Goal: Task Accomplishment & Management: Manage account settings

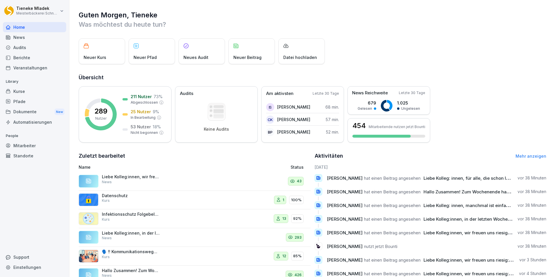
click at [148, 193] on p "Datenschutz" at bounding box center [131, 195] width 58 height 5
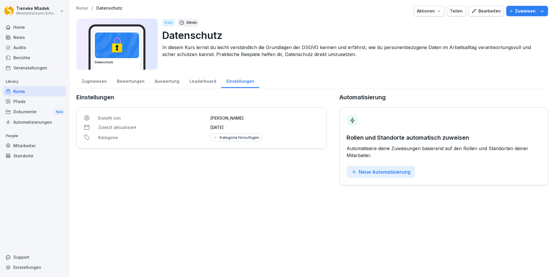
click at [93, 81] on div "Zugewiesen" at bounding box center [93, 80] width 35 height 15
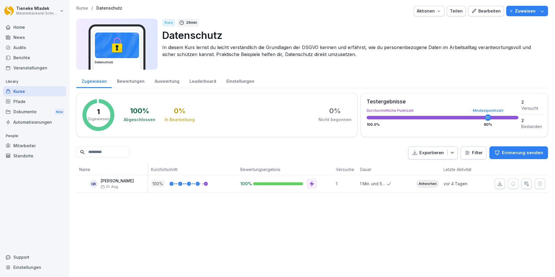
click at [540, 12] on icon "button" at bounding box center [541, 11] width 3 height 2
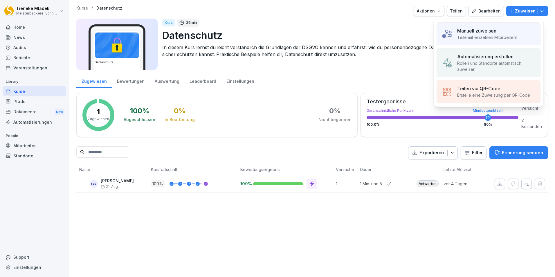
click at [462, 34] on p "Manuell zuweisen" at bounding box center [476, 30] width 39 height 7
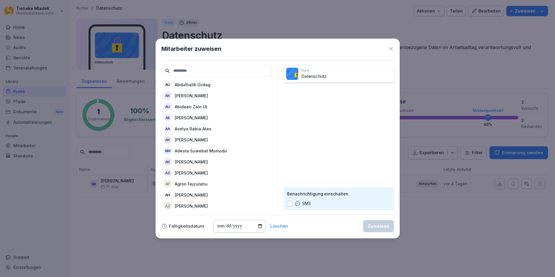
click at [202, 71] on input at bounding box center [216, 70] width 110 height 11
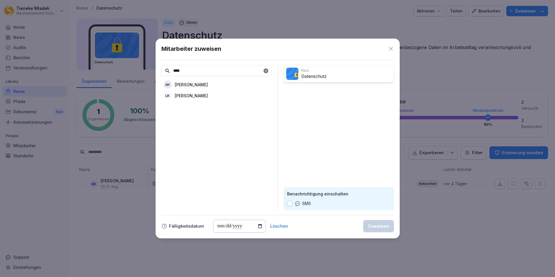
click at [208, 86] on p "[PERSON_NAME]" at bounding box center [191, 85] width 33 height 6
drag, startPoint x: 187, startPoint y: 68, endPoint x: 154, endPoint y: 69, distance: 33.1
click at [154, 69] on body "Tieneke Mladek Meisterbäckerei Schneckenburger Home News Audits Berichte Verans…" at bounding box center [277, 138] width 555 height 277
click at [205, 107] on p "[PERSON_NAME]" at bounding box center [191, 107] width 33 height 6
drag, startPoint x: 199, startPoint y: 73, endPoint x: 134, endPoint y: 68, distance: 66.0
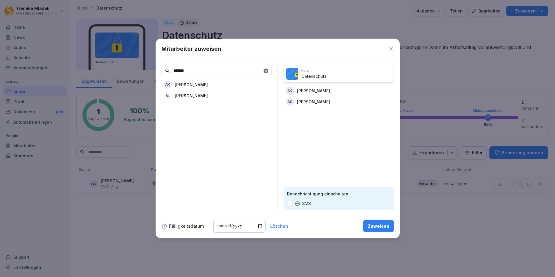
click at [134, 68] on body "Tieneke Mladek Meisterbäckerei Schneckenburger Home News Audits Berichte Verans…" at bounding box center [277, 138] width 555 height 277
click at [205, 82] on div "AR Antje Rietdorf" at bounding box center [216, 84] width 110 height 10
drag, startPoint x: 198, startPoint y: 73, endPoint x: 128, endPoint y: 63, distance: 71.0
click at [128, 63] on body "Tieneke Mladek Meisterbäckerei Schneckenburger Home News Audits Berichte Verans…" at bounding box center [277, 138] width 555 height 277
click at [200, 83] on div "BT Berivan Tura" at bounding box center [216, 84] width 110 height 10
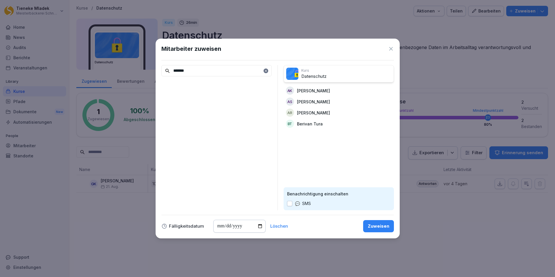
drag, startPoint x: 194, startPoint y: 73, endPoint x: 160, endPoint y: 69, distance: 33.9
click at [160, 69] on div "Mitarbeiter zuweisen ******* Kurs Datenschutz AK Adisa Kursumovic AS Andreas Sz…" at bounding box center [278, 139] width 244 height 200
click at [202, 84] on p "[PERSON_NAME]" at bounding box center [191, 85] width 33 height 6
drag, startPoint x: 195, startPoint y: 70, endPoint x: 154, endPoint y: 67, distance: 41.6
click at [154, 67] on body "Tieneke Mladek Meisterbäckerei Schneckenburger Home News Audits Berichte Verans…" at bounding box center [277, 138] width 555 height 277
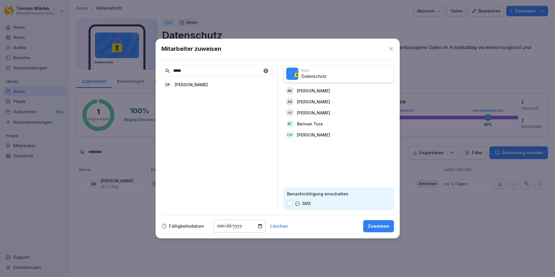
click at [192, 83] on p "[PERSON_NAME]" at bounding box center [191, 85] width 33 height 6
drag, startPoint x: 202, startPoint y: 71, endPoint x: 140, endPoint y: 65, distance: 62.4
click at [140, 65] on body "Tieneke Mladek Meisterbäckerei Schneckenburger Home News Audits Berichte Verans…" at bounding box center [277, 138] width 555 height 277
click at [181, 84] on p "[PERSON_NAME]" at bounding box center [191, 85] width 33 height 6
drag, startPoint x: 192, startPoint y: 71, endPoint x: 136, endPoint y: 66, distance: 56.5
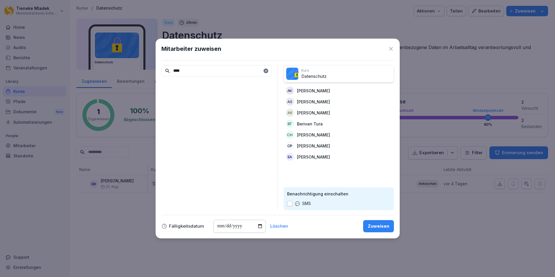
click at [136, 66] on body "Tieneke Mladek Meisterbäckerei Schneckenburger Home News Audits Berichte Verans…" at bounding box center [277, 138] width 555 height 277
type input "***"
click at [215, 107] on div "EH Eva Patricia Hendl" at bounding box center [216, 106] width 110 height 10
drag, startPoint x: 192, startPoint y: 66, endPoint x: 144, endPoint y: 68, distance: 47.3
click at [144, 68] on body "Tieneke Mladek Meisterbäckerei Schneckenburger Home News Audits Berichte Verans…" at bounding box center [277, 138] width 555 height 277
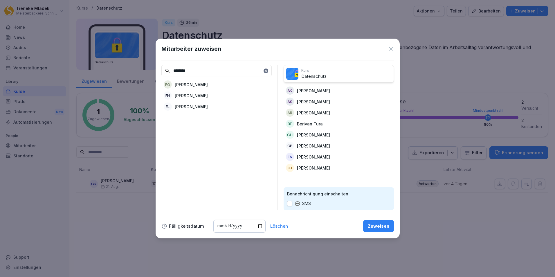
click at [215, 107] on div "FL Fabienne Ladurner" at bounding box center [216, 106] width 110 height 10
drag, startPoint x: 199, startPoint y: 70, endPoint x: 149, endPoint y: 68, distance: 49.4
click at [149, 68] on body "Tieneke Mladek Meisterbäckerei Schneckenburger Home News Audits Berichte Verans…" at bounding box center [277, 138] width 555 height 277
type input "******"
click at [198, 86] on div "JK Janine Krug" at bounding box center [216, 84] width 110 height 10
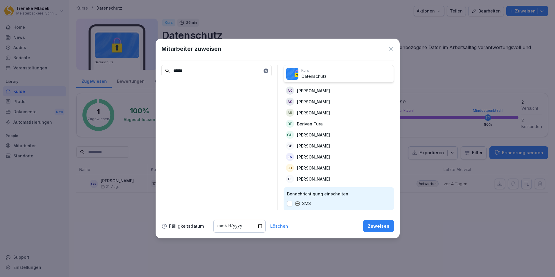
drag, startPoint x: 189, startPoint y: 70, endPoint x: 145, endPoint y: 67, distance: 44.5
click at [145, 67] on body "Tieneke Mladek Meisterbäckerei Schneckenburger Home News Audits Berichte Verans…" at bounding box center [277, 138] width 555 height 277
type input "******"
click at [194, 83] on p "[PERSON_NAME]" at bounding box center [191, 85] width 33 height 6
drag, startPoint x: 190, startPoint y: 72, endPoint x: 152, endPoint y: 68, distance: 38.8
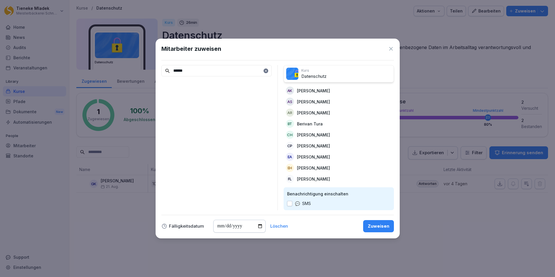
click at [152, 68] on body "Tieneke Mladek Meisterbäckerei Schneckenburger Home News Audits Berichte Verans…" at bounding box center [277, 138] width 555 height 277
type input "******"
click at [191, 96] on p "[PERSON_NAME]" at bounding box center [191, 96] width 33 height 6
drag, startPoint x: 192, startPoint y: 68, endPoint x: 140, endPoint y: 61, distance: 52.6
click at [140, 61] on body "Tieneke Mladek Meisterbäckerei Schneckenburger Home News Audits Berichte Verans…" at bounding box center [277, 138] width 555 height 277
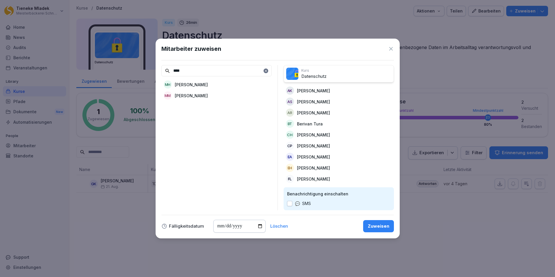
click at [193, 83] on p "[PERSON_NAME]" at bounding box center [191, 85] width 33 height 6
drag, startPoint x: 190, startPoint y: 71, endPoint x: 155, endPoint y: 67, distance: 34.7
click at [155, 67] on body "Tieneke Mladek Meisterbäckerei Schneckenburger Home News Audits Berichte Verans…" at bounding box center [277, 138] width 555 height 277
type input "****"
click at [191, 86] on p "[PERSON_NAME]" at bounding box center [191, 85] width 33 height 6
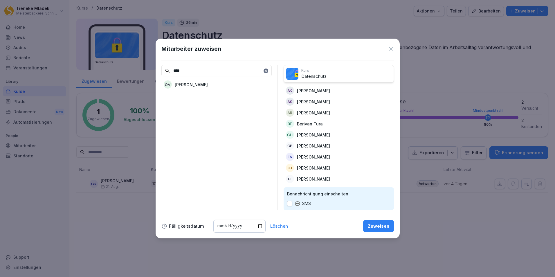
drag, startPoint x: 183, startPoint y: 70, endPoint x: 161, endPoint y: 66, distance: 23.0
click at [161, 66] on div "Mitarbeiter zuweisen **** OV Oleksandra Vlasenko Kurs Datenschutz AK Adisa Kurs…" at bounding box center [278, 139] width 244 height 200
type input "****"
click at [187, 107] on p "[PERSON_NAME]" at bounding box center [191, 107] width 33 height 6
drag, startPoint x: 193, startPoint y: 70, endPoint x: 143, endPoint y: 70, distance: 49.9
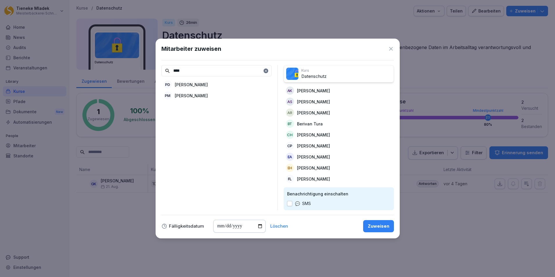
click at [143, 70] on body "Tieneke Mladek Meisterbäckerei Schneckenburger Home News Audits Berichte Verans…" at bounding box center [277, 138] width 555 height 277
type input "******"
click at [198, 84] on p "[PERSON_NAME]" at bounding box center [191, 85] width 33 height 6
drag, startPoint x: 195, startPoint y: 71, endPoint x: 122, endPoint y: 59, distance: 74.3
click at [122, 59] on body "Tieneke Mladek Meisterbäckerei Schneckenburger Home News Audits Berichte Verans…" at bounding box center [277, 138] width 555 height 277
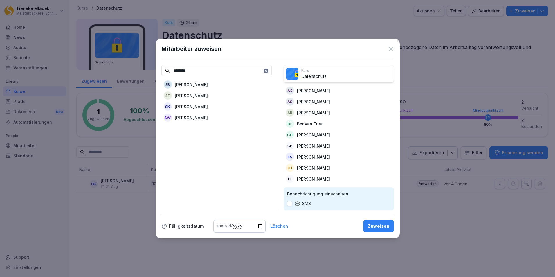
type input "********"
click at [199, 105] on p "[PERSON_NAME]" at bounding box center [191, 107] width 33 height 6
drag, startPoint x: 196, startPoint y: 72, endPoint x: 137, endPoint y: 64, distance: 59.6
click at [137, 64] on body "Tieneke Mladek Meisterbäckerei Schneckenburger Home News Audits Berichte Verans…" at bounding box center [277, 138] width 555 height 277
type input "***"
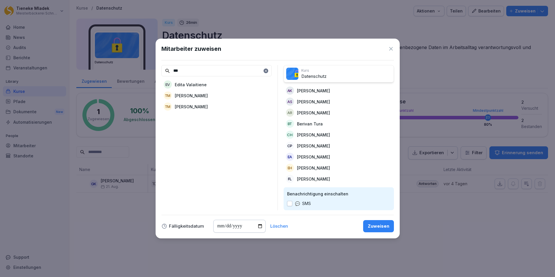
click at [199, 94] on p "[PERSON_NAME]" at bounding box center [191, 96] width 33 height 6
click at [193, 95] on p "[PERSON_NAME]" at bounding box center [191, 96] width 33 height 6
drag, startPoint x: 165, startPoint y: 71, endPoint x: 148, endPoint y: 69, distance: 17.8
click at [148, 69] on body "Tieneke Mladek Meisterbäckerei Schneckenburger Home News Audits Berichte Verans…" at bounding box center [277, 138] width 555 height 277
type input "******"
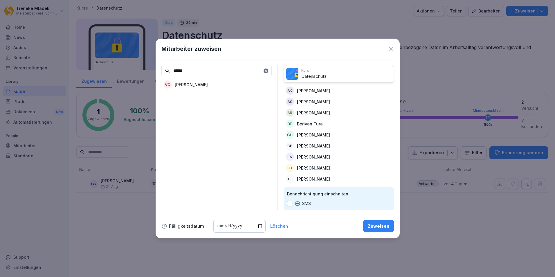
click at [198, 83] on p "[PERSON_NAME]" at bounding box center [191, 85] width 33 height 6
drag, startPoint x: 193, startPoint y: 72, endPoint x: 140, endPoint y: 68, distance: 53.0
click at [140, 68] on body "Tieneke Mladek Meisterbäckerei Schneckenburger Home News Audits Berichte Verans…" at bounding box center [277, 138] width 555 height 277
click at [185, 85] on p "Juergen Single" at bounding box center [190, 85] width 31 height 6
click at [185, 71] on input "***" at bounding box center [216, 70] width 110 height 11
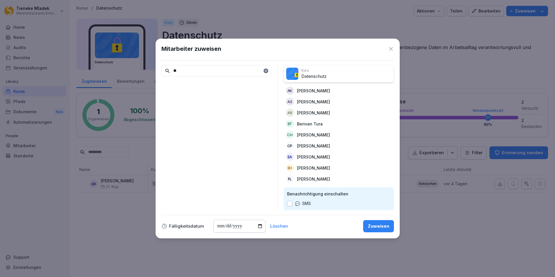
type input "*"
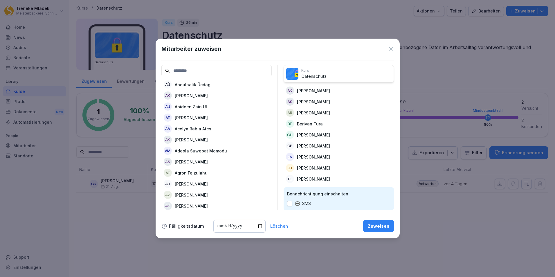
click at [259, 227] on input "date" at bounding box center [239, 226] width 52 height 13
type input "**********"
click at [359, 154] on div "TM Tieneke Mladek" at bounding box center [339, 157] width 110 height 10
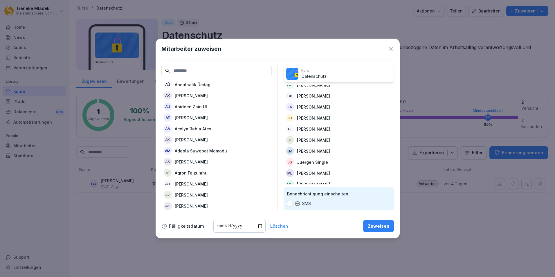
scroll to position [125, 0]
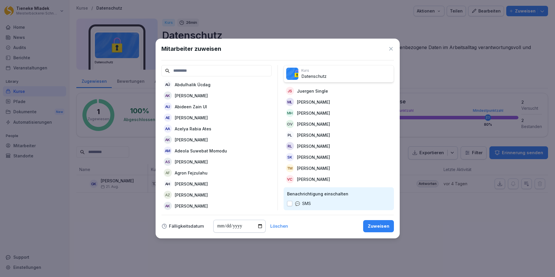
click at [217, 73] on input at bounding box center [216, 70] width 110 height 11
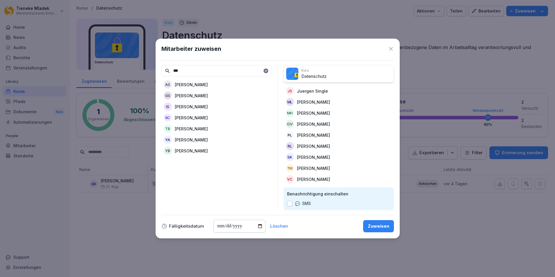
click at [186, 70] on input "***" at bounding box center [216, 70] width 110 height 11
type input "*"
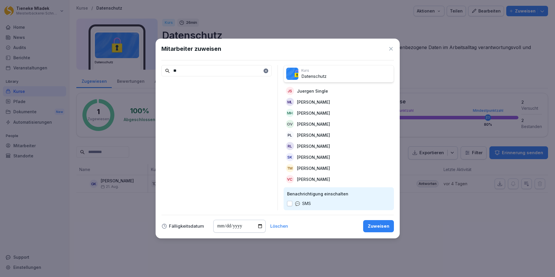
type input "*"
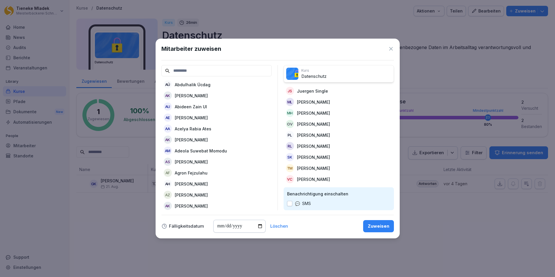
click at [191, 71] on input at bounding box center [216, 70] width 110 height 11
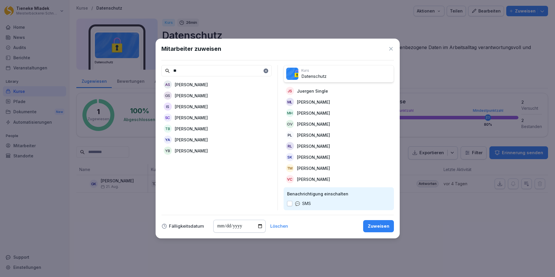
type input "*"
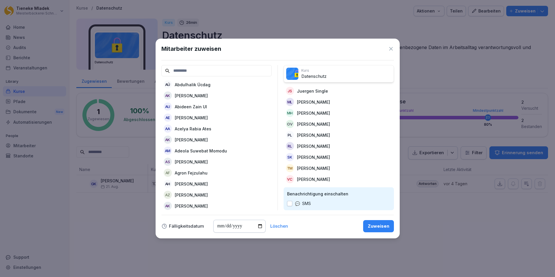
click at [289, 204] on button "button" at bounding box center [289, 203] width 5 height 5
click at [172, 69] on input at bounding box center [216, 70] width 110 height 11
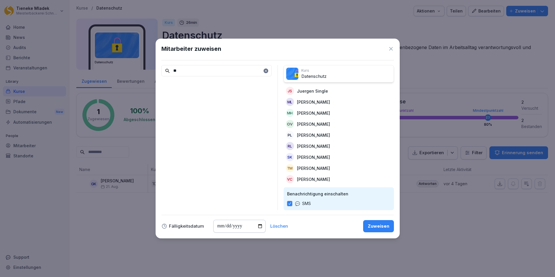
type input "*"
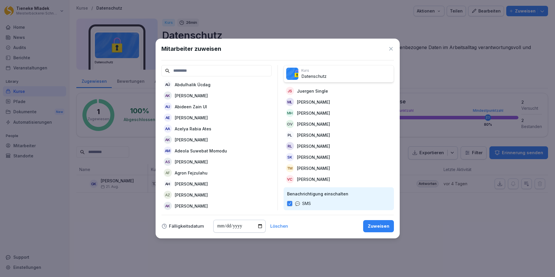
click at [326, 152] on div "SK Stefanie Klein" at bounding box center [339, 157] width 110 height 10
click at [381, 226] on div "Zuweisen" at bounding box center [378, 226] width 21 height 6
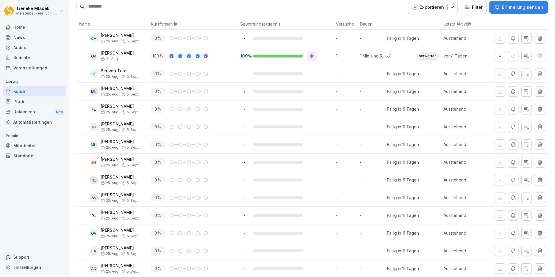
scroll to position [0, 0]
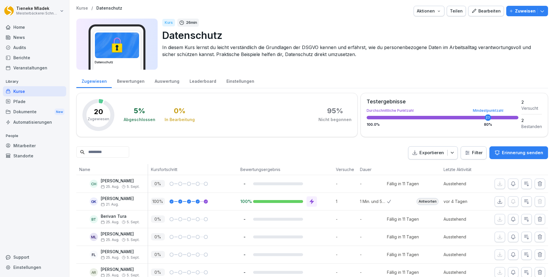
click at [540, 11] on icon "button" at bounding box center [542, 11] width 6 height 6
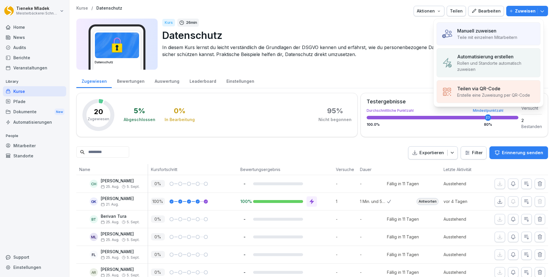
click at [489, 32] on p "Manuell zuweisen" at bounding box center [476, 30] width 39 height 7
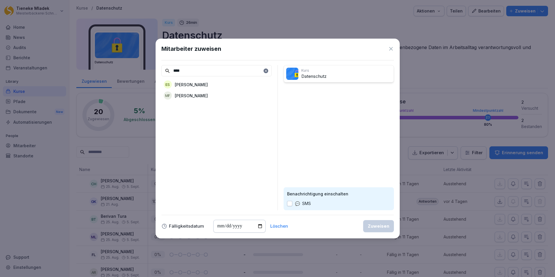
click at [200, 84] on p "[PERSON_NAME]" at bounding box center [191, 85] width 33 height 6
drag, startPoint x: 192, startPoint y: 69, endPoint x: 151, endPoint y: 66, distance: 40.8
click at [151, 66] on body "Tieneke Mladek Meisterbäckerei Schneckenburger Home News Audits Berichte Verans…" at bounding box center [277, 138] width 555 height 277
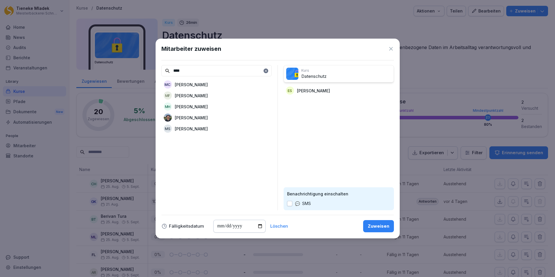
type input "****"
click at [189, 127] on p "[PERSON_NAME]" at bounding box center [191, 129] width 33 height 6
click at [288, 203] on button "button" at bounding box center [289, 203] width 5 height 5
click at [259, 225] on input "date" at bounding box center [239, 226] width 52 height 13
type input "**********"
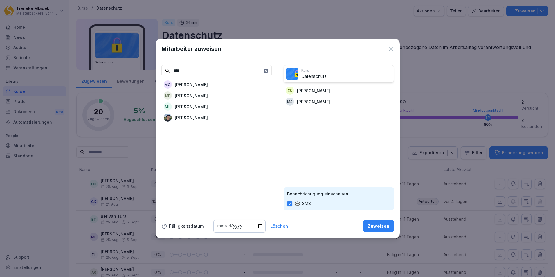
click at [381, 227] on div "Zuweisen" at bounding box center [378, 226] width 21 height 6
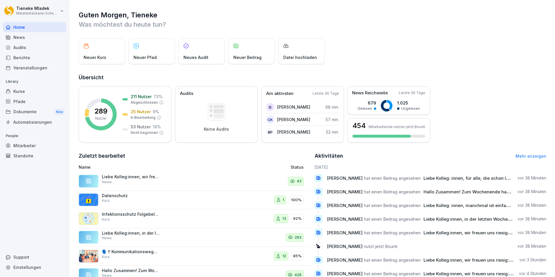
click at [26, 147] on div "Mitarbeiter" at bounding box center [34, 145] width 63 height 10
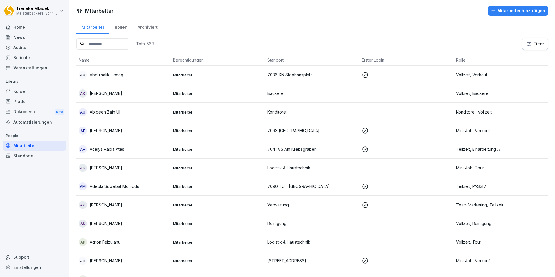
click at [24, 156] on div "Standorte" at bounding box center [34, 156] width 63 height 10
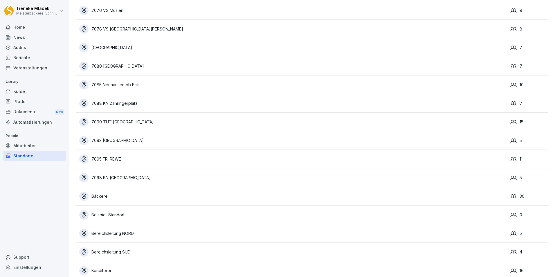
scroll to position [1081, 0]
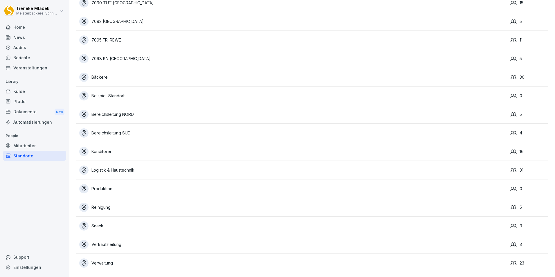
click at [111, 260] on div "Verwaltung" at bounding box center [293, 262] width 428 height 9
click at [104, 259] on div "Verwaltung" at bounding box center [293, 262] width 428 height 9
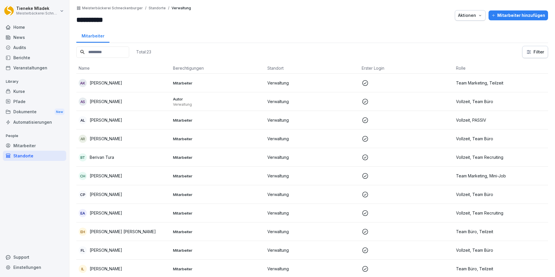
click at [33, 147] on div "Mitarbeiter" at bounding box center [34, 145] width 63 height 10
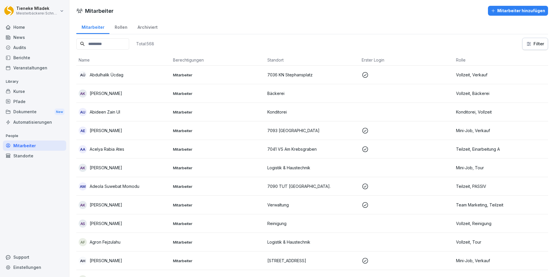
click at [101, 45] on input at bounding box center [102, 43] width 53 height 11
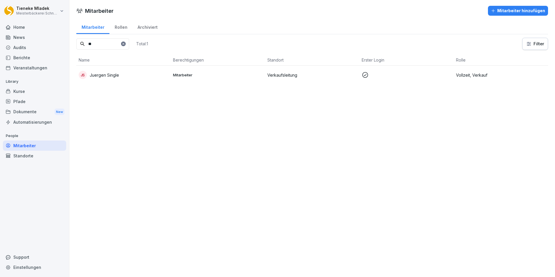
type input "*"
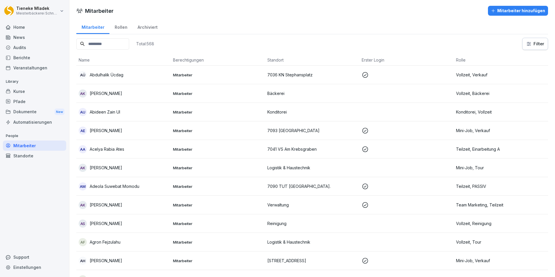
click at [110, 44] on input at bounding box center [102, 43] width 53 height 11
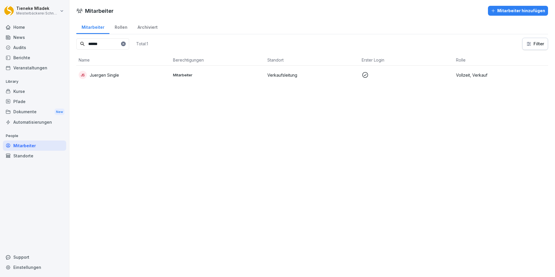
drag, startPoint x: 108, startPoint y: 45, endPoint x: 5, endPoint y: 40, distance: 103.1
click at [5, 40] on div "Tieneke Mladek Meisterbäckerei Schneckenburger Home News Audits Berichte Verans…" at bounding box center [277, 138] width 555 height 277
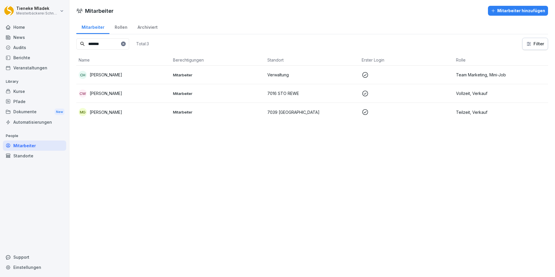
type input "*******"
click at [275, 74] on p "Verwaltung" at bounding box center [312, 75] width 90 height 6
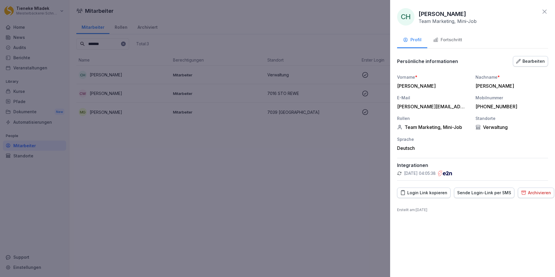
click at [448, 40] on div "Fortschritt" at bounding box center [447, 40] width 29 height 7
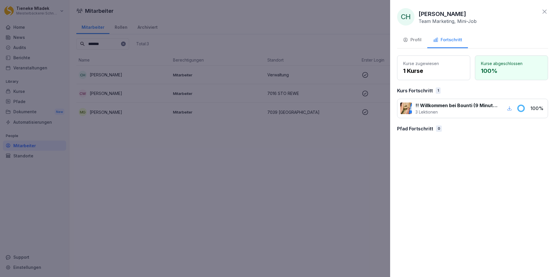
click at [230, 174] on div at bounding box center [277, 138] width 555 height 277
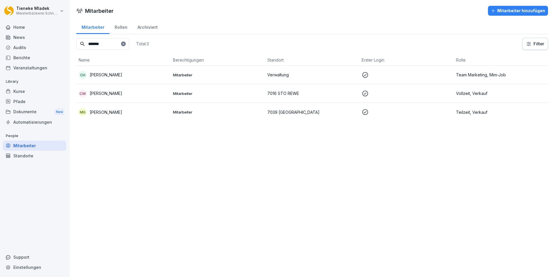
click at [22, 92] on div "Kurse" at bounding box center [34, 91] width 63 height 10
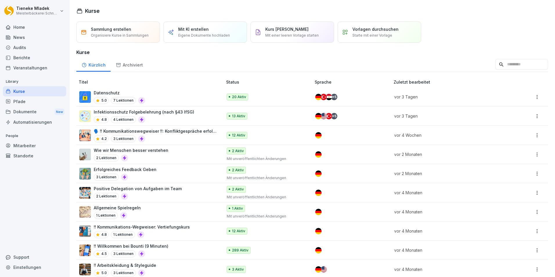
click at [176, 97] on div "Datenschutz 5.0 7 Lektionen" at bounding box center [148, 97] width 138 height 14
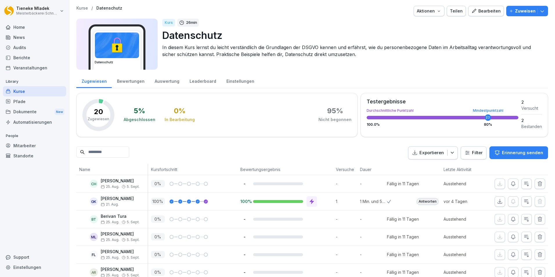
click at [135, 80] on div "Bewertungen" at bounding box center [131, 80] width 38 height 15
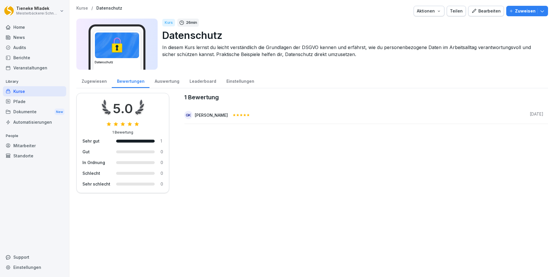
click at [95, 80] on div "Zugewiesen" at bounding box center [93, 80] width 35 height 15
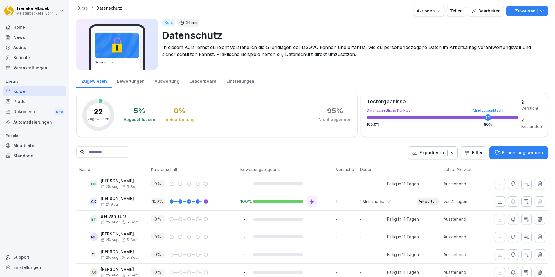
click at [24, 55] on div "Berichte" at bounding box center [34, 58] width 63 height 10
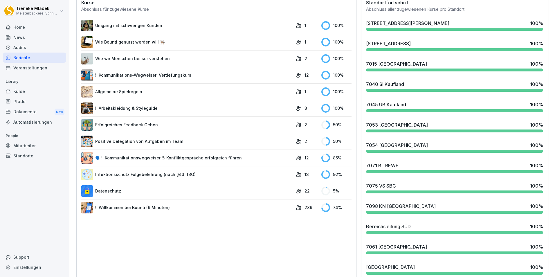
scroll to position [203, 0]
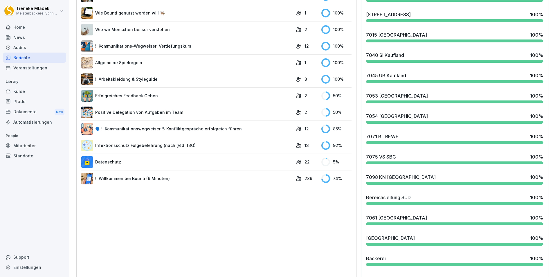
click at [194, 131] on link "🗣️ !! Kommunikationswegweiser !!: Konfliktgespräche erfolgreich führen" at bounding box center [187, 129] width 212 height 12
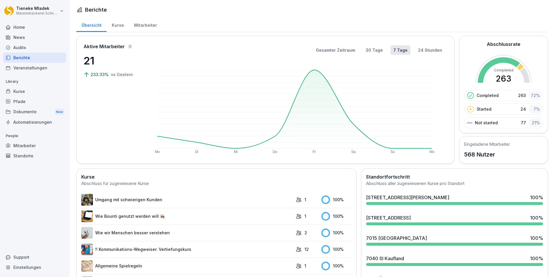
click at [27, 39] on div "News" at bounding box center [34, 37] width 63 height 10
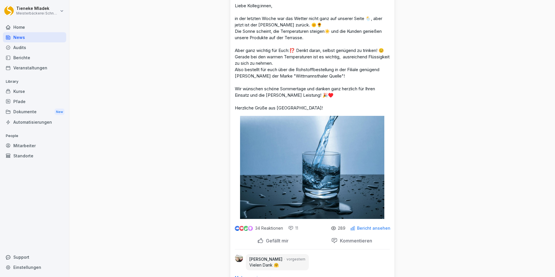
scroll to position [319, 0]
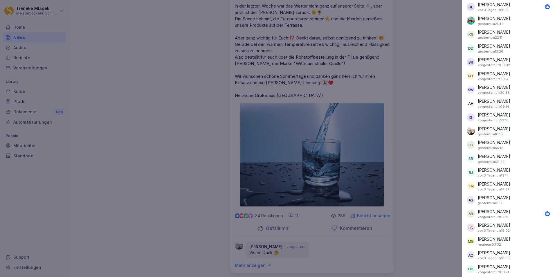
scroll to position [0, 0]
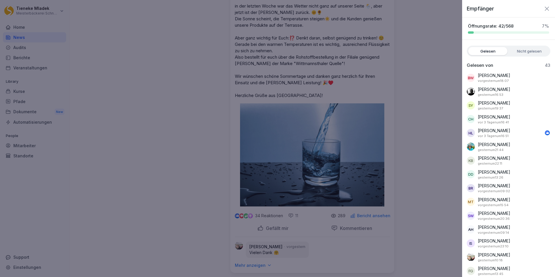
click at [155, 142] on div at bounding box center [277, 138] width 555 height 277
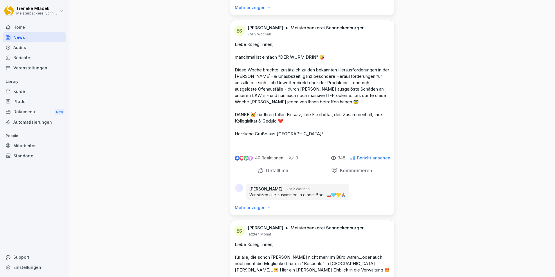
scroll to position [580, 0]
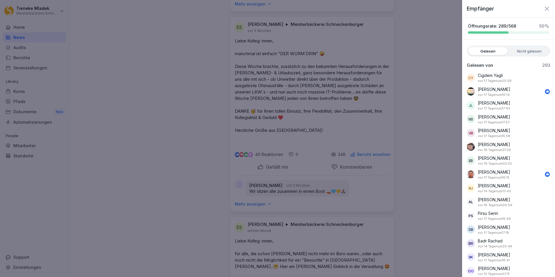
click at [543, 11] on icon "button" at bounding box center [546, 8] width 7 height 7
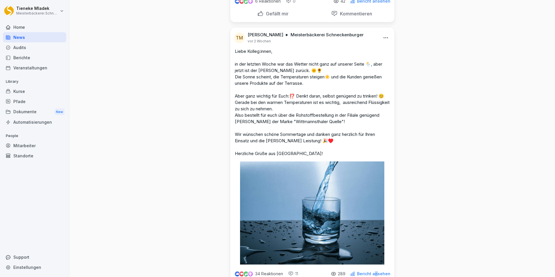
scroll to position [0, 0]
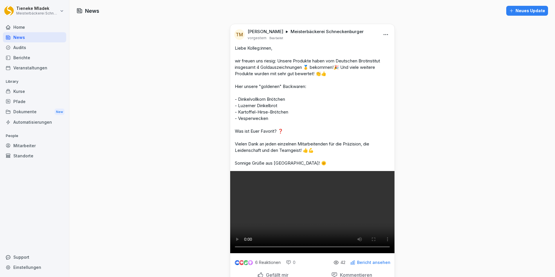
click at [23, 48] on div "Audits" at bounding box center [34, 47] width 63 height 10
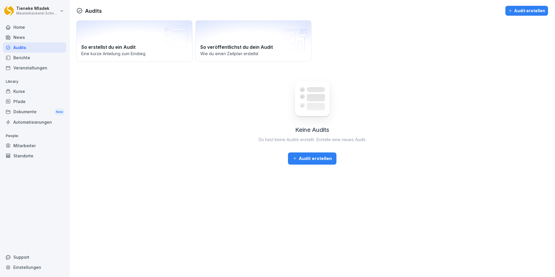
click at [26, 35] on div "News" at bounding box center [34, 37] width 63 height 10
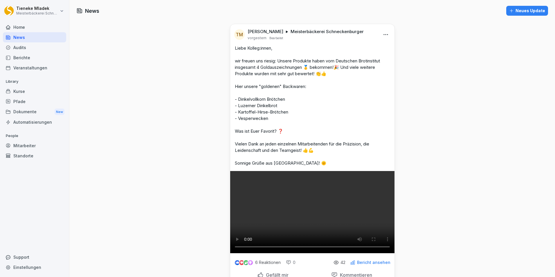
click at [21, 92] on div "Kurse" at bounding box center [34, 91] width 63 height 10
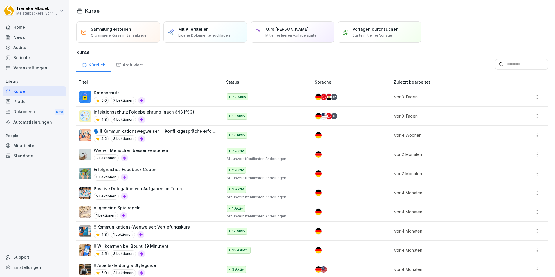
click at [159, 102] on div "Datenschutz 5.0 7 Lektionen" at bounding box center [148, 97] width 138 height 14
